Goal: Task Accomplishment & Management: Complete application form

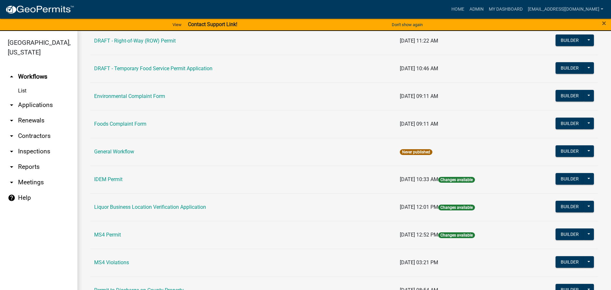
scroll to position [371, 0]
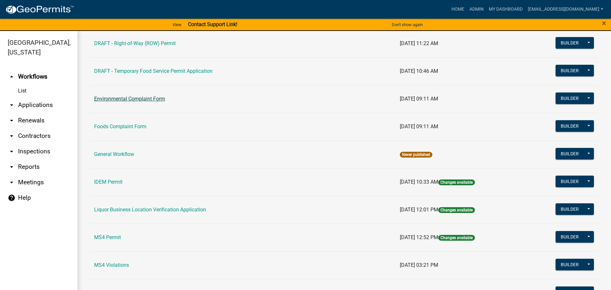
click at [150, 100] on link "Environmental Complaint Form" at bounding box center [129, 99] width 71 height 6
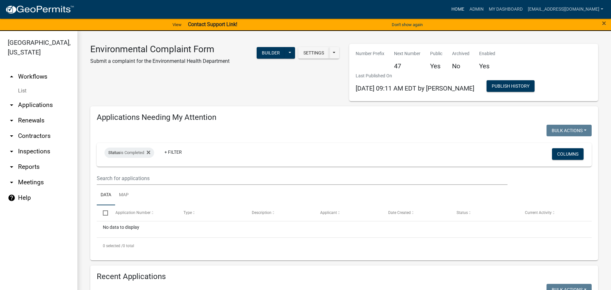
click at [449, 8] on link "Home" at bounding box center [458, 9] width 18 height 12
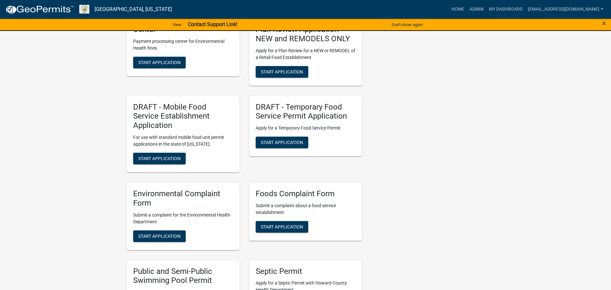
scroll to position [902, 0]
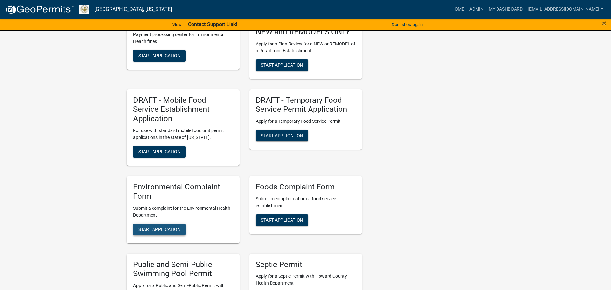
click at [164, 227] on span "Start Application" at bounding box center [159, 229] width 42 height 5
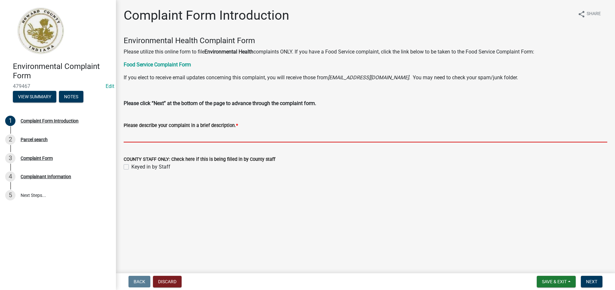
click at [135, 140] on input "Please describe your complaint in a brief description. *" at bounding box center [366, 135] width 484 height 13
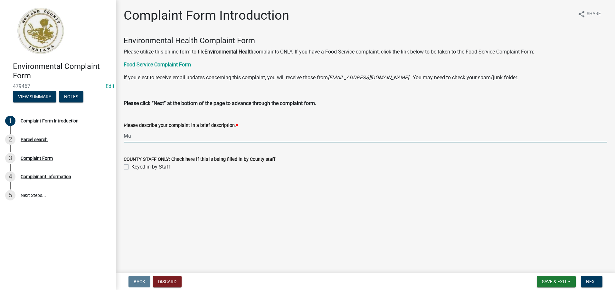
type input "M"
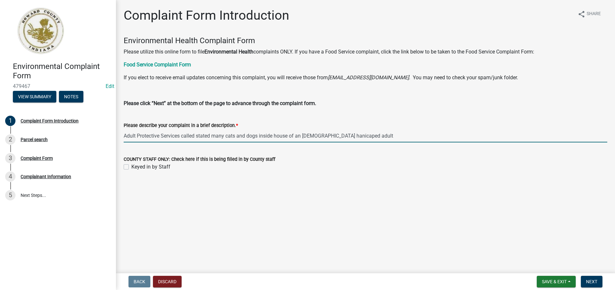
click at [341, 136] on input "Adult Protective Services called stated many cats and dogs inside house of an […" at bounding box center [366, 135] width 484 height 13
click at [354, 137] on input "Adult Protective Services called stated many cats and dogs inside house of an […" at bounding box center [366, 135] width 484 height 13
click at [370, 134] on input "Adult Protective Services called stated many cats and dogs inside house of an […" at bounding box center [366, 135] width 484 height 13
type input "Adult Protective Services called stated many cats and dogs inside house of an […"
click at [131, 167] on label "Keyed in by Staff" at bounding box center [150, 167] width 39 height 8
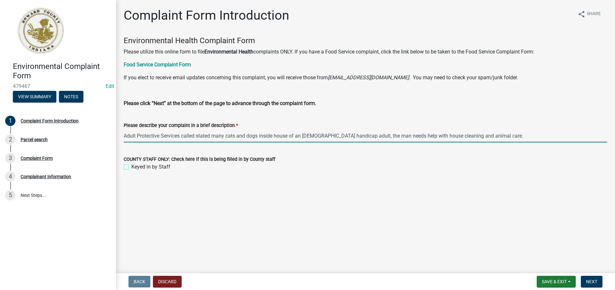
click at [131, 167] on input "Keyed in by Staff" at bounding box center [133, 165] width 4 height 4
checkbox input "true"
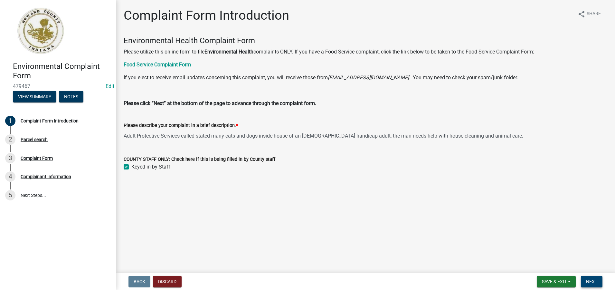
click at [591, 280] on span "Next" at bounding box center [591, 281] width 11 height 5
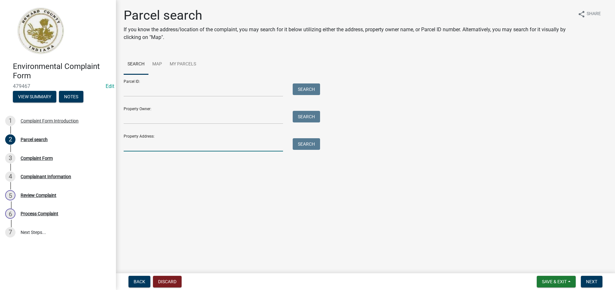
click at [128, 144] on input "Property Address:" at bounding box center [204, 144] width 160 height 13
type input "201 W king"
click at [309, 145] on button "Search" at bounding box center [306, 144] width 27 height 12
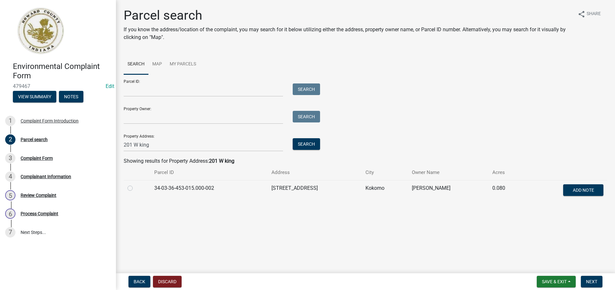
click at [135, 184] on label at bounding box center [135, 184] width 0 height 0
click at [135, 189] on input "radio" at bounding box center [137, 186] width 4 height 4
radio input "true"
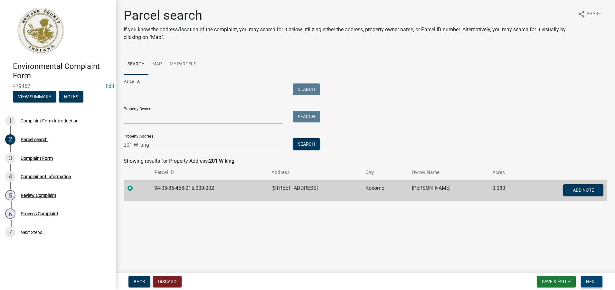
click at [595, 282] on span "Next" at bounding box center [591, 281] width 11 height 5
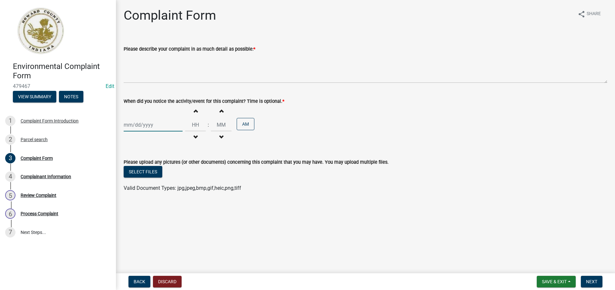
click at [132, 126] on div at bounding box center [153, 124] width 59 height 13
select select "9"
select select "2025"
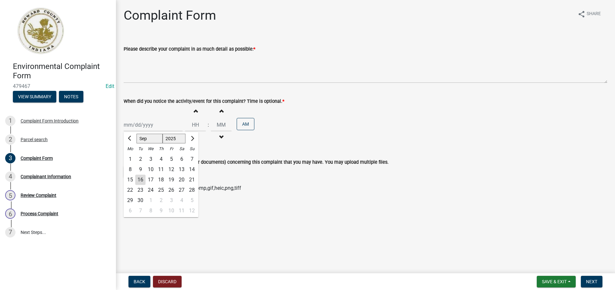
click at [140, 180] on div "16" at bounding box center [140, 180] width 10 height 10
type input "[DATE]"
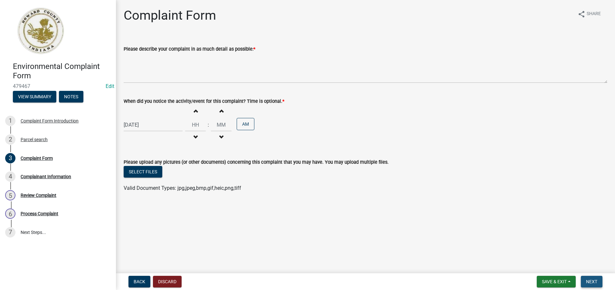
click at [594, 282] on span "Next" at bounding box center [591, 281] width 11 height 5
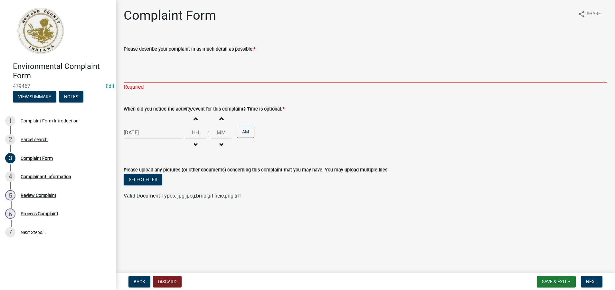
click at [130, 80] on textarea "Please describe your complaint in as much detail as possible: *" at bounding box center [366, 68] width 484 height 30
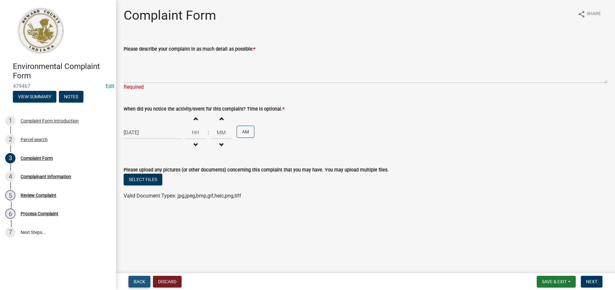
click at [138, 280] on span "Back" at bounding box center [140, 281] width 12 height 5
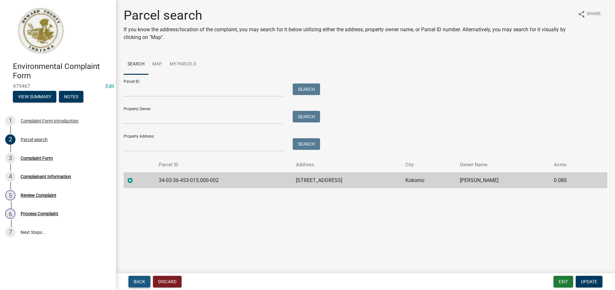
click at [138, 282] on span "Back" at bounding box center [140, 281] width 12 height 5
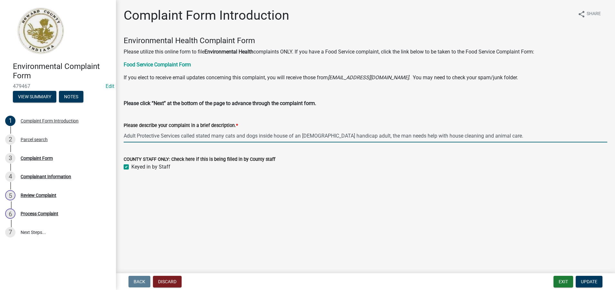
drag, startPoint x: 508, startPoint y: 136, endPoint x: 124, endPoint y: 132, distance: 383.5
click at [124, 132] on input "Adult Protective Services called stated many cats and dogs inside house of an […" at bounding box center [366, 135] width 484 height 13
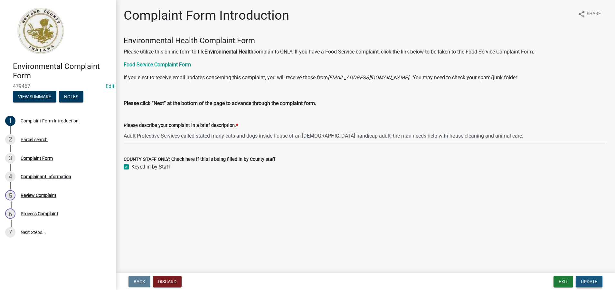
click at [587, 283] on span "Update" at bounding box center [589, 281] width 16 height 5
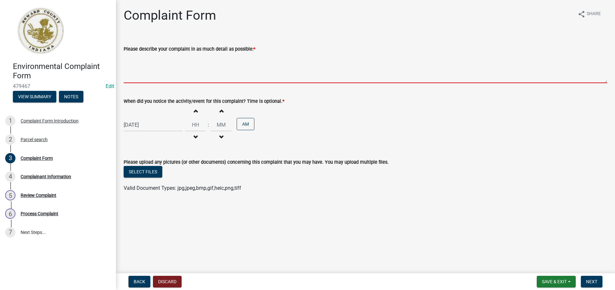
click at [148, 76] on textarea "Please describe your complaint in as much detail as possible: *" at bounding box center [366, 68] width 484 height 30
paste textarea "Adult Protective Services called stated many cats and dogs inside house of an […"
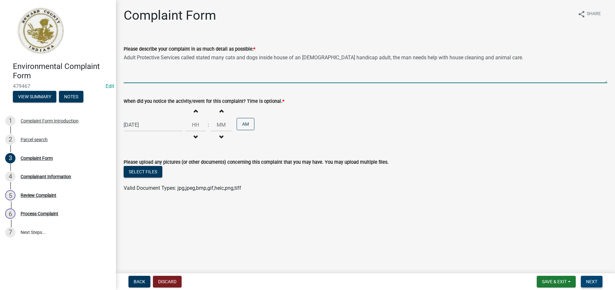
type textarea "Adult Protective Services called stated many cats and dogs inside house of an […"
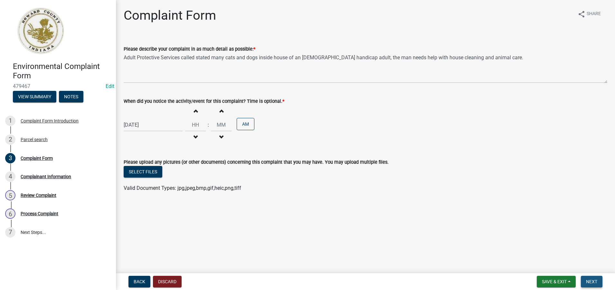
click at [591, 282] on span "Next" at bounding box center [591, 281] width 11 height 5
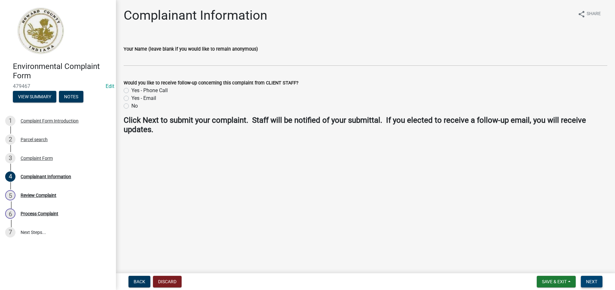
click at [592, 282] on span "Next" at bounding box center [591, 281] width 11 height 5
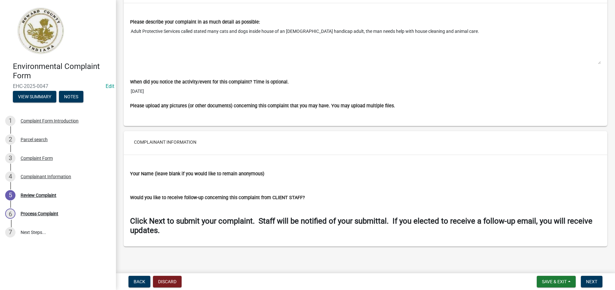
scroll to position [475, 0]
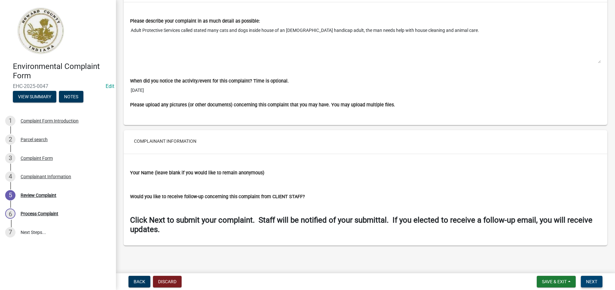
click at [592, 281] on span "Next" at bounding box center [591, 281] width 11 height 5
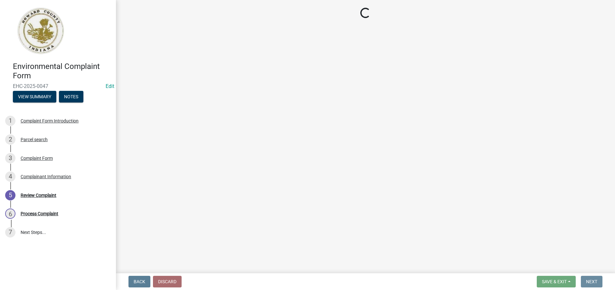
scroll to position [0, 0]
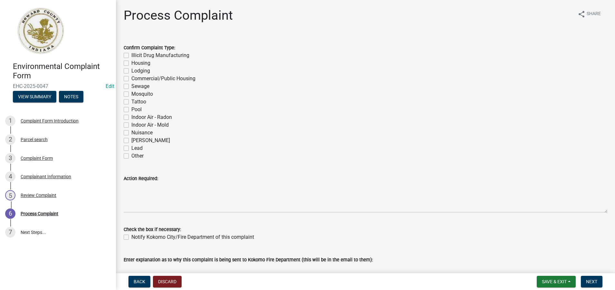
click at [131, 158] on label "Other" at bounding box center [137, 156] width 12 height 8
click at [131, 156] on input "Other" at bounding box center [133, 154] width 4 height 4
checkbox input "true"
checkbox input "false"
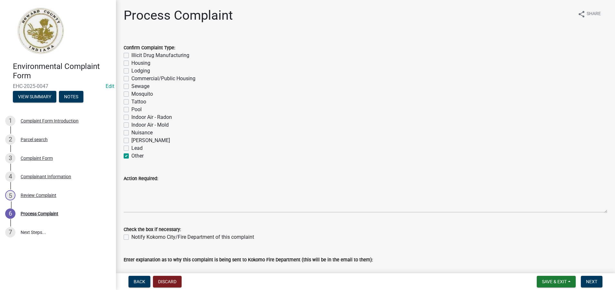
checkbox input "false"
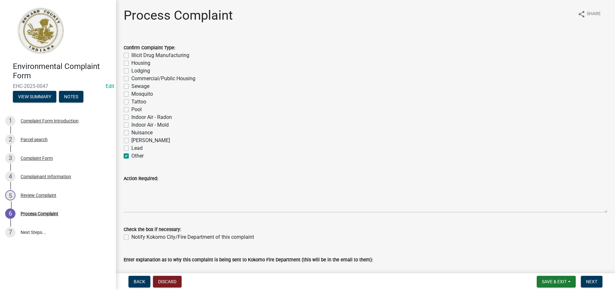
checkbox input "false"
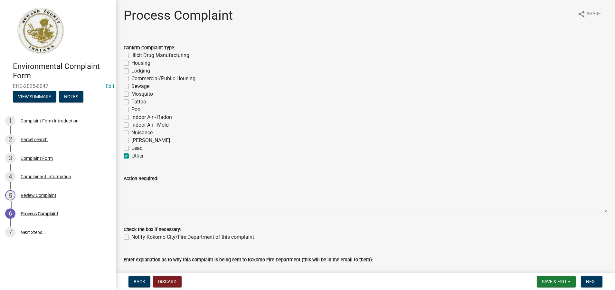
checkbox input "false"
checkbox input "true"
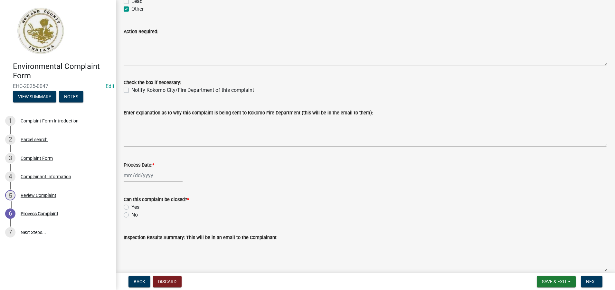
scroll to position [161, 0]
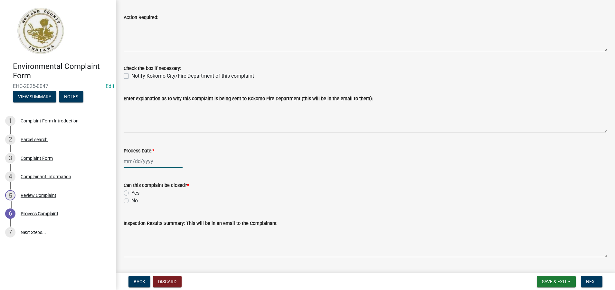
click at [147, 161] on div at bounding box center [153, 161] width 59 height 13
select select "9"
select select "2025"
click at [141, 217] on div "16" at bounding box center [140, 216] width 10 height 10
type input "[DATE]"
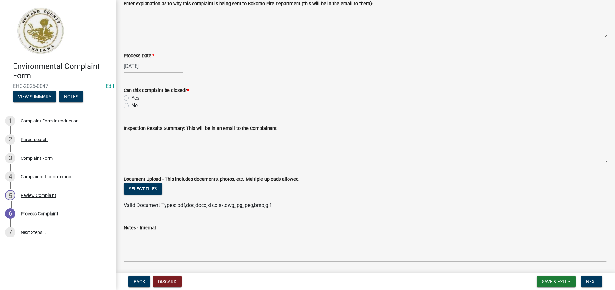
scroll to position [258, 0]
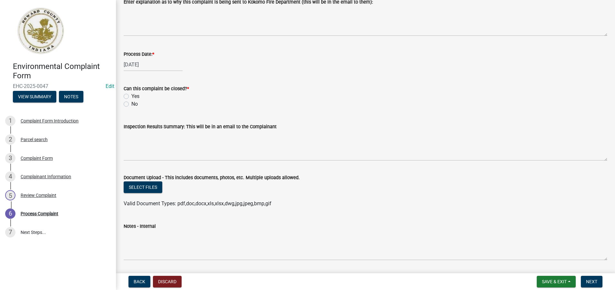
click at [131, 97] on label "Yes" at bounding box center [135, 96] width 8 height 8
click at [131, 97] on input "Yes" at bounding box center [133, 94] width 4 height 4
radio input "true"
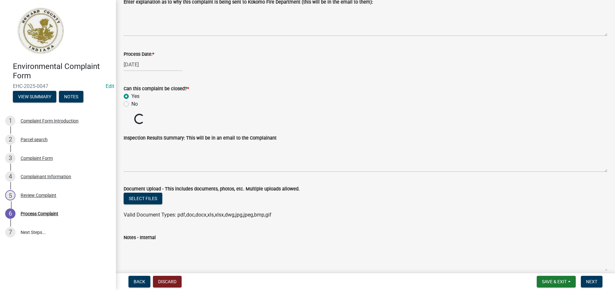
scroll to position [278, 0]
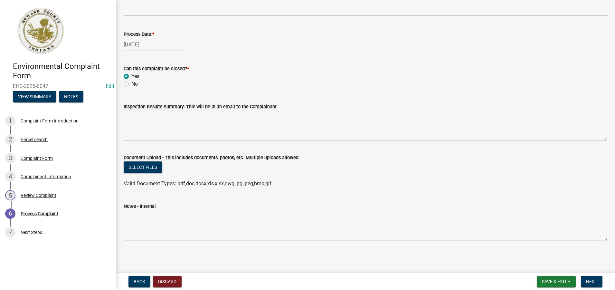
click at [146, 223] on textarea "Notes - Internal" at bounding box center [366, 225] width 484 height 30
type textarea "***[DATE]- I referred caller to contact Kokomo Humane Society and Home Health C…"
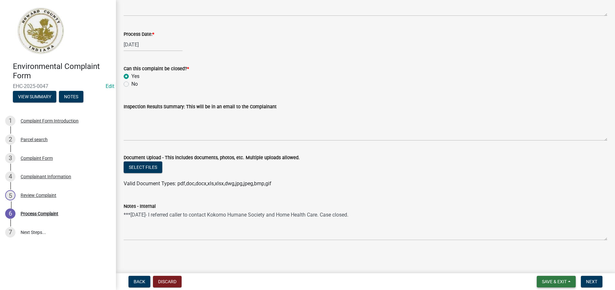
click at [553, 284] on span "Save & Exit" at bounding box center [554, 281] width 25 height 5
click at [538, 251] on button "Save" at bounding box center [551, 249] width 52 height 15
click at [590, 283] on span "Next" at bounding box center [591, 281] width 11 height 5
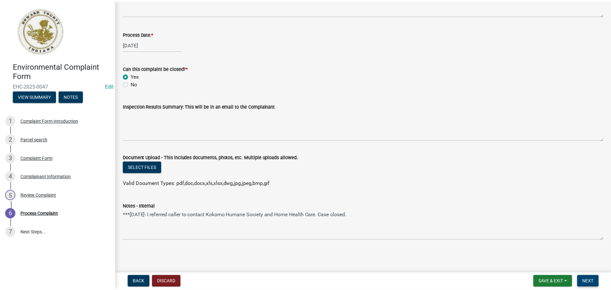
scroll to position [0, 0]
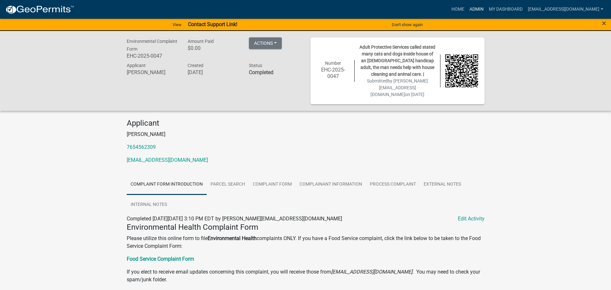
click at [471, 9] on link "Admin" at bounding box center [476, 9] width 19 height 12
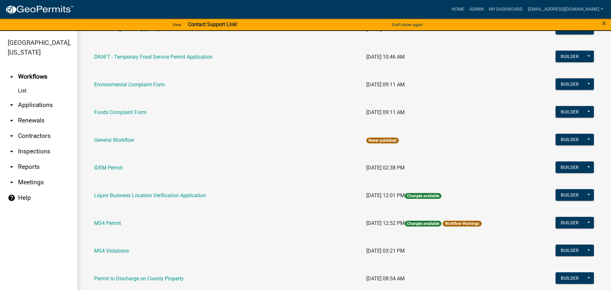
scroll to position [387, 0]
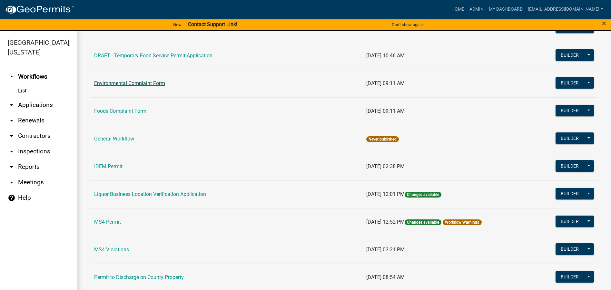
click at [140, 82] on link "Environmental Complaint Form" at bounding box center [129, 83] width 71 height 6
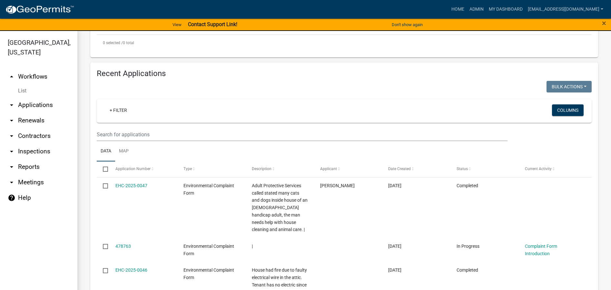
scroll to position [226, 0]
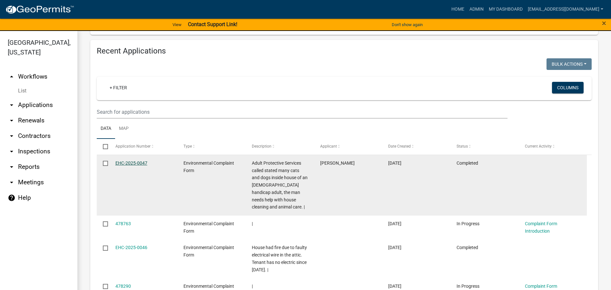
click at [132, 162] on link "EHC-2025-0047" at bounding box center [131, 162] width 32 height 5
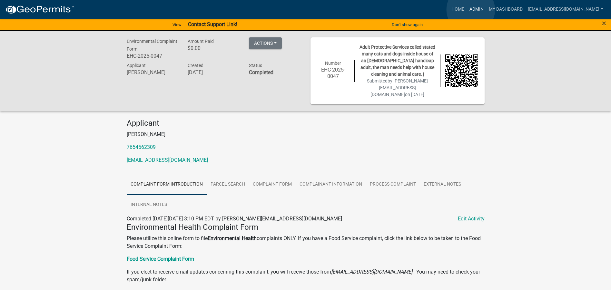
click at [470, 10] on link "Admin" at bounding box center [476, 9] width 19 height 12
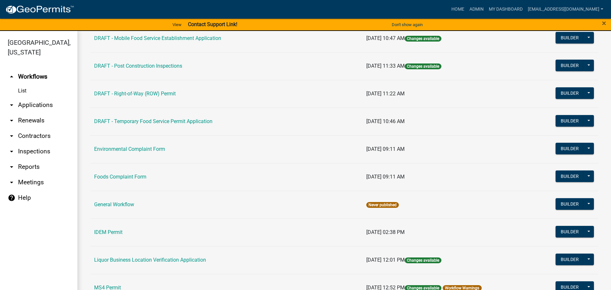
scroll to position [322, 0]
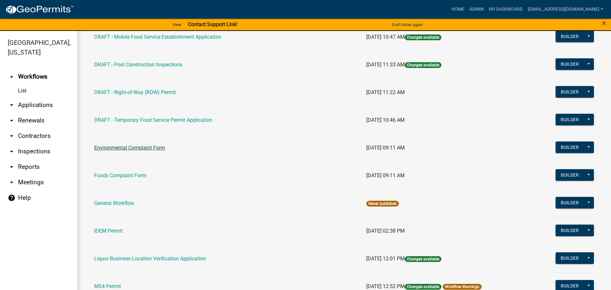
click at [143, 148] on link "Environmental Complaint Form" at bounding box center [129, 148] width 71 height 6
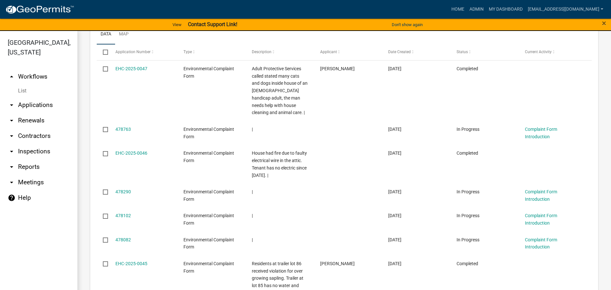
scroll to position [322, 0]
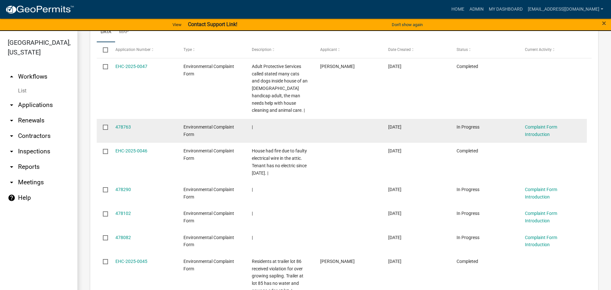
click at [115, 124] on datatable-body-cell "478763" at bounding box center [143, 131] width 68 height 24
click at [122, 127] on link "478763" at bounding box center [122, 126] width 15 height 5
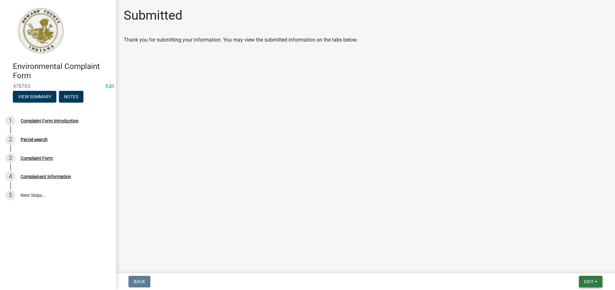
click at [591, 280] on span "Exit" at bounding box center [589, 281] width 9 height 5
click at [575, 264] on button "Save & Exit" at bounding box center [577, 264] width 52 height 15
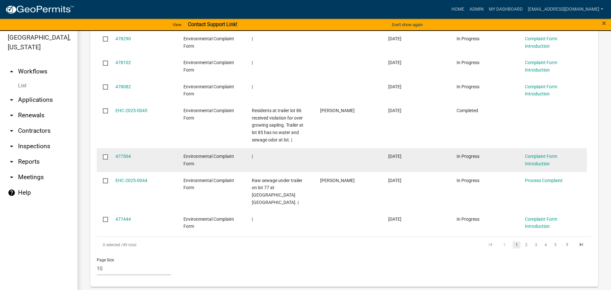
scroll to position [8, 0]
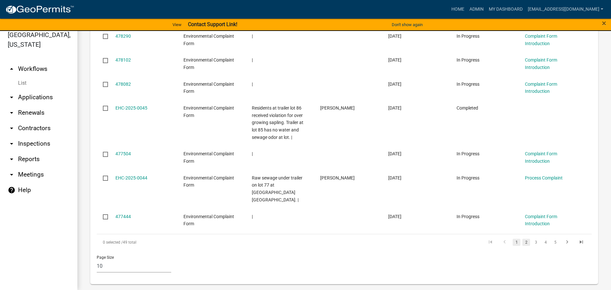
click at [522, 239] on link "2" at bounding box center [526, 242] width 8 height 7
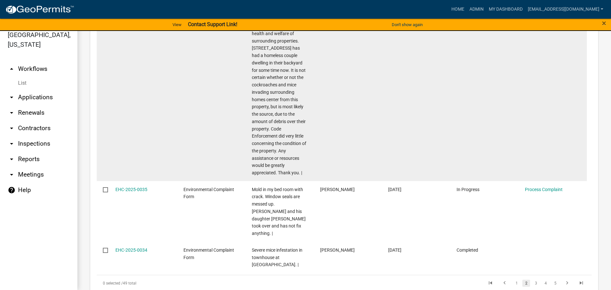
scroll to position [666, 0]
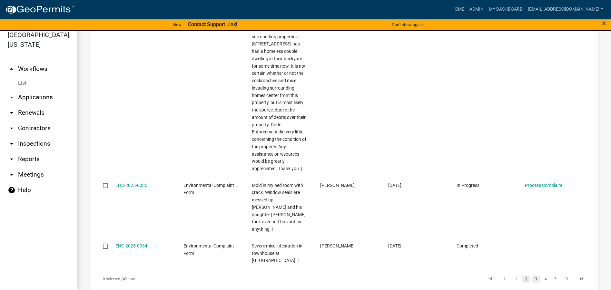
click at [532, 276] on link "3" at bounding box center [536, 279] width 8 height 7
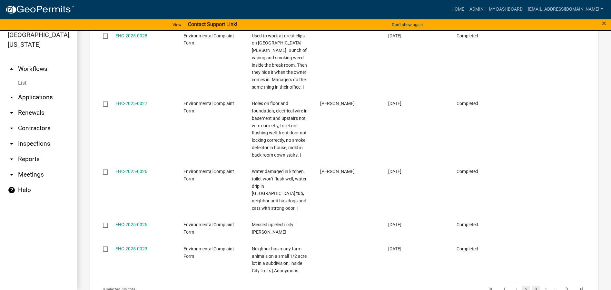
scroll to position [666, 0]
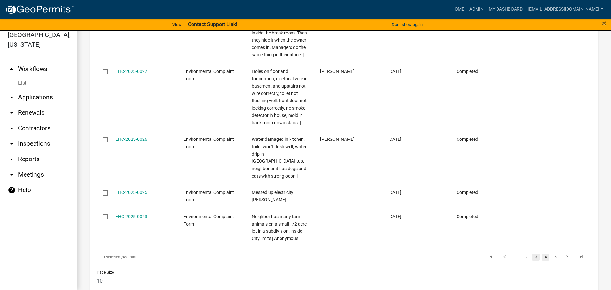
click at [541, 254] on link "4" at bounding box center [545, 257] width 8 height 7
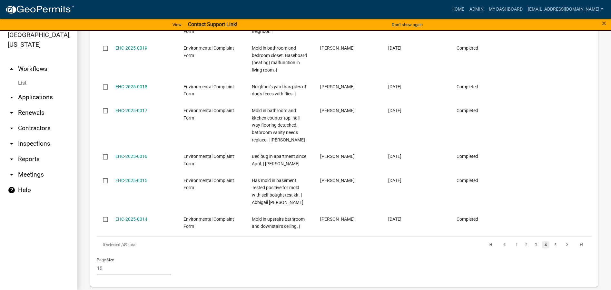
scroll to position [468, 0]
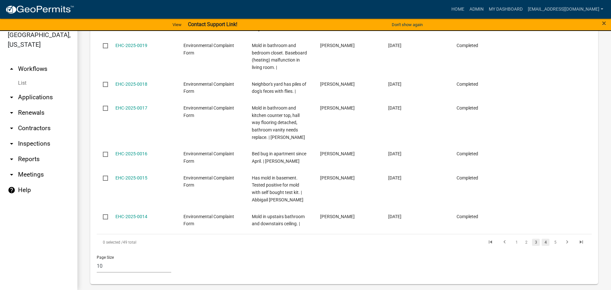
click at [532, 239] on link "3" at bounding box center [536, 242] width 8 height 7
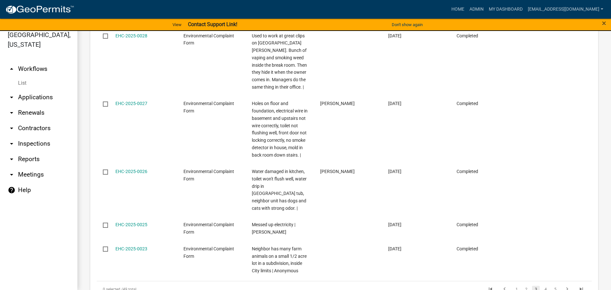
scroll to position [666, 0]
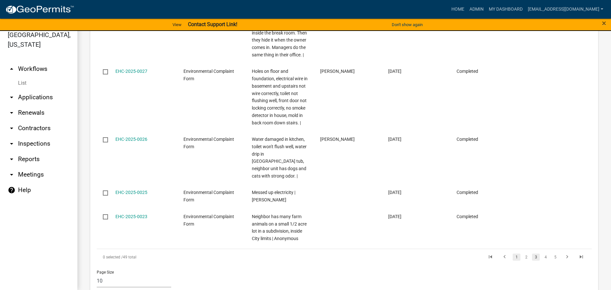
click at [512, 254] on link "1" at bounding box center [516, 257] width 8 height 7
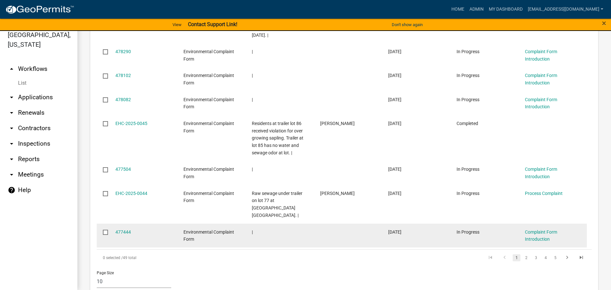
scroll to position [468, 0]
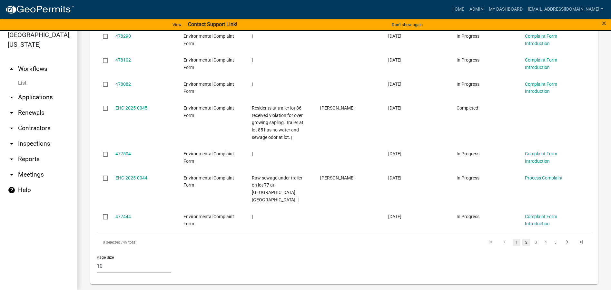
click at [522, 239] on link "2" at bounding box center [526, 242] width 8 height 7
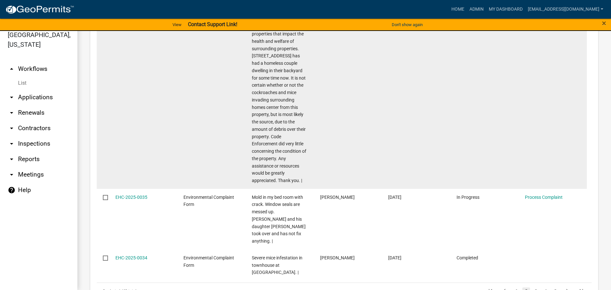
scroll to position [666, 0]
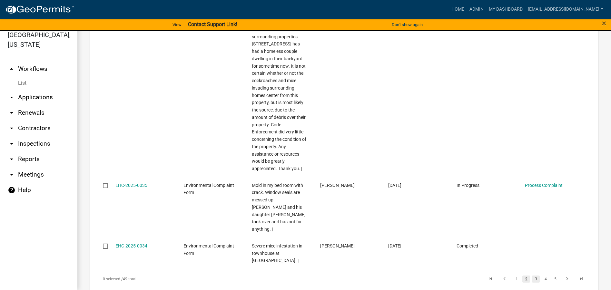
click at [532, 276] on link "3" at bounding box center [536, 279] width 8 height 7
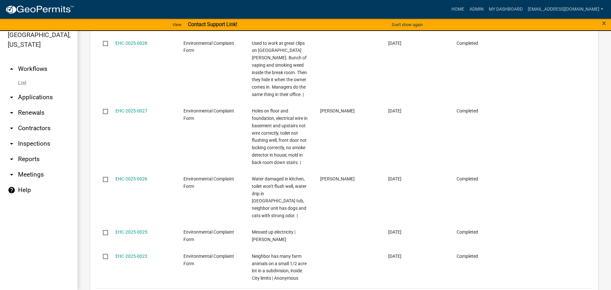
scroll to position [634, 0]
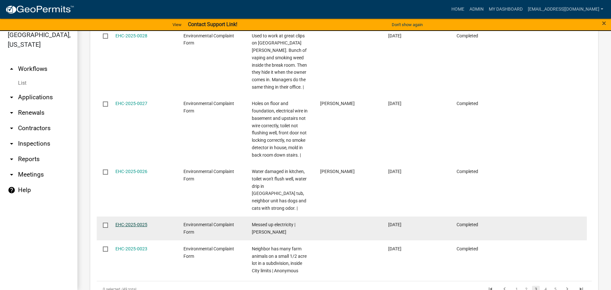
click at [140, 222] on link "EHC-2025-0025" at bounding box center [131, 224] width 32 height 5
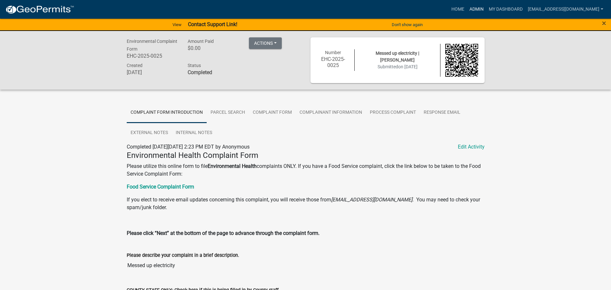
click at [475, 9] on link "Admin" at bounding box center [476, 9] width 19 height 12
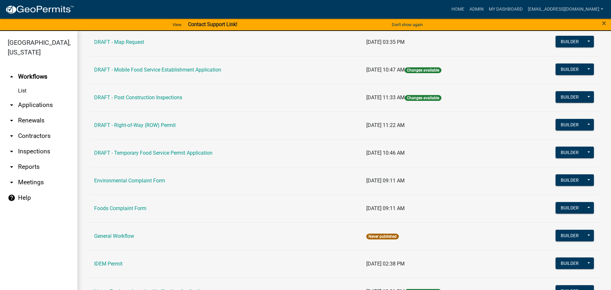
scroll to position [290, 0]
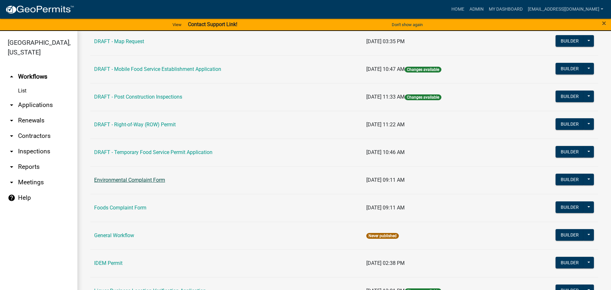
click at [138, 180] on link "Environmental Complaint Form" at bounding box center [129, 180] width 71 height 6
